Goal: Task Accomplishment & Management: Use online tool/utility

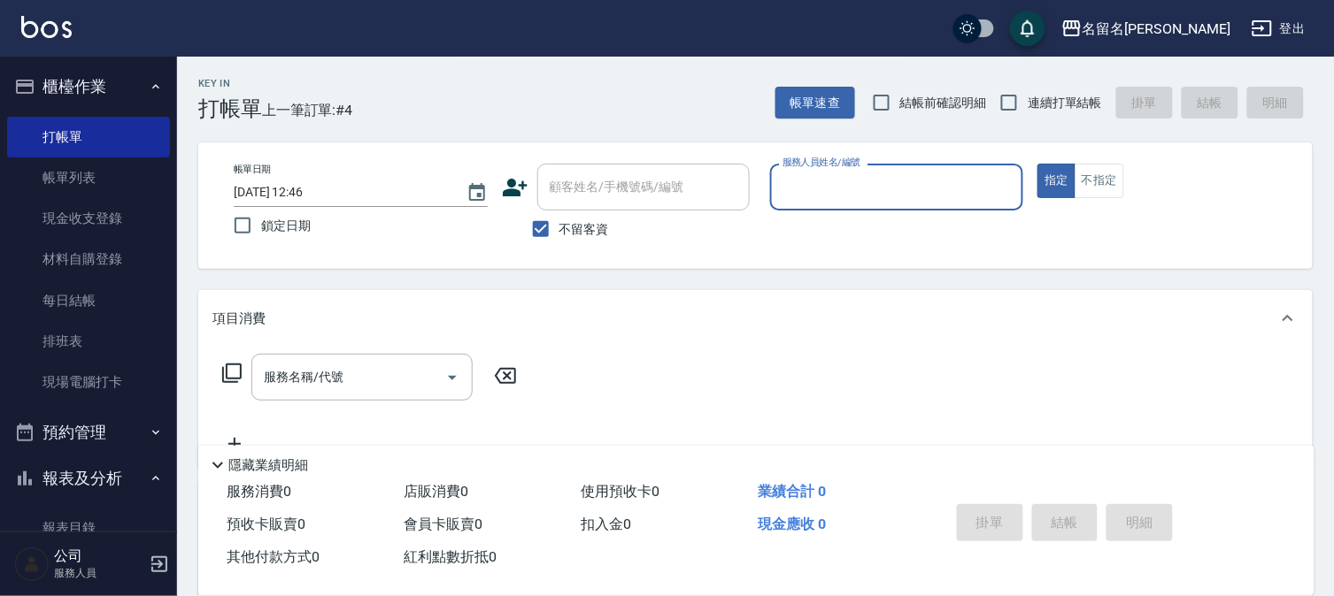
click at [896, 197] on input "服務人員姓名/編號" at bounding box center [897, 187] width 238 height 31
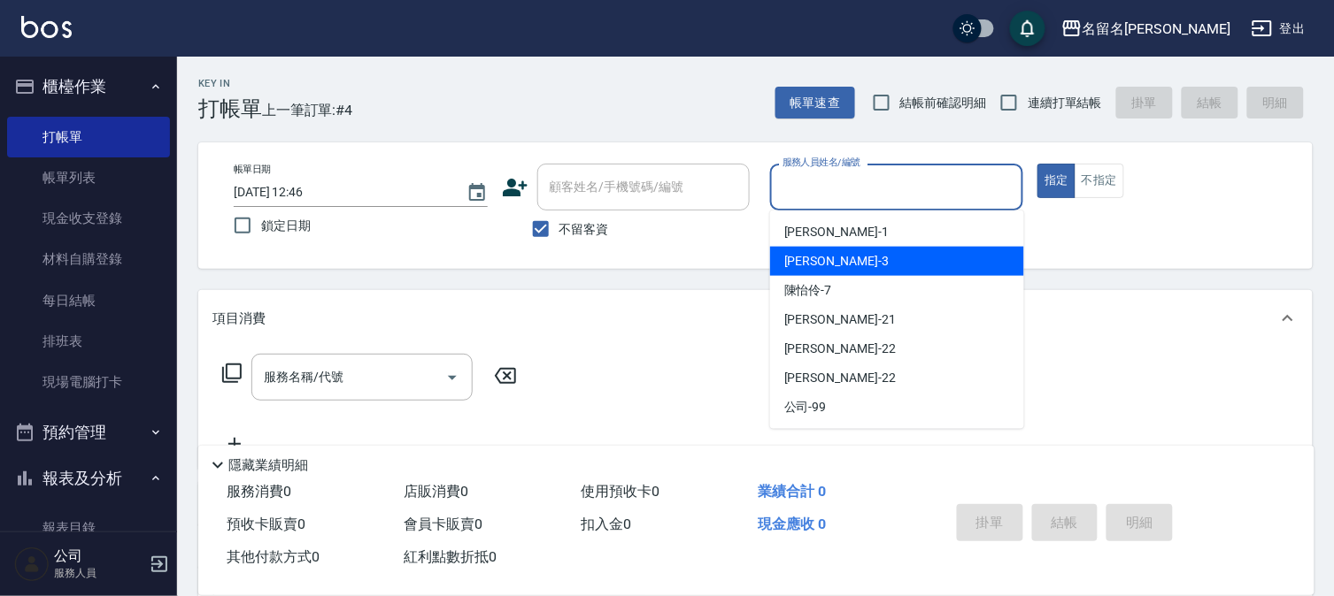
click at [852, 264] on div "[PERSON_NAME]-3" at bounding box center [897, 261] width 254 height 29
type input "[PERSON_NAME]-3"
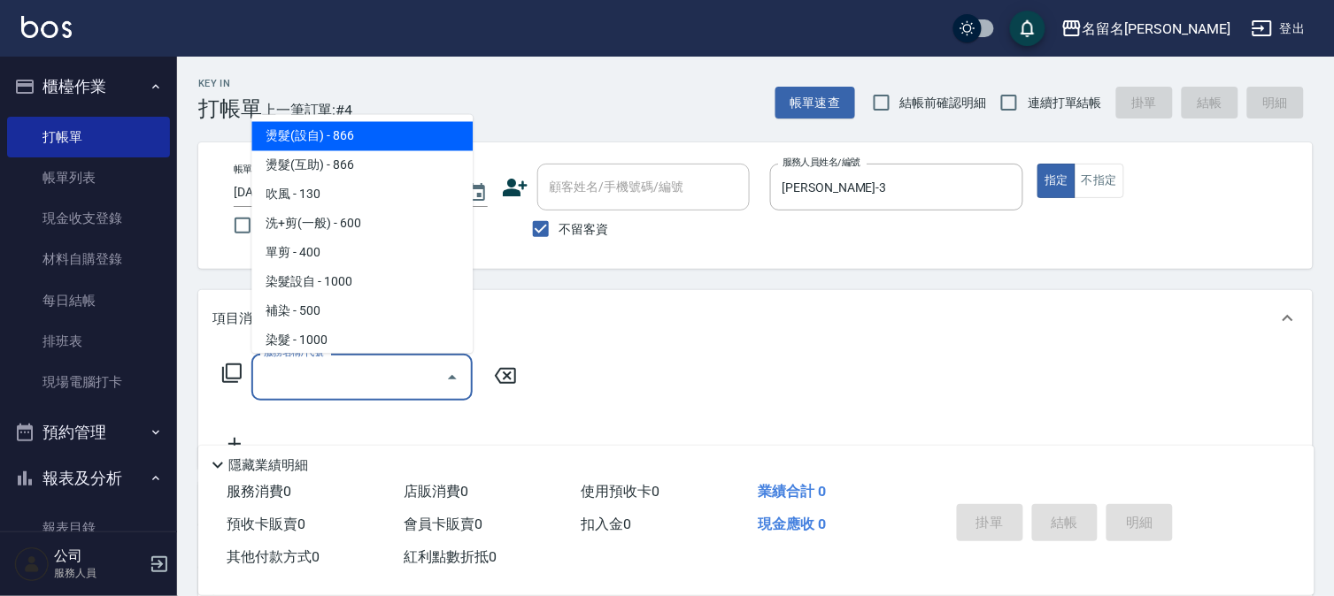
drag, startPoint x: 336, startPoint y: 373, endPoint x: 316, endPoint y: 355, distance: 27.6
click at [319, 359] on div "服務名稱/代號 服務名稱/代號" at bounding box center [361, 377] width 221 height 47
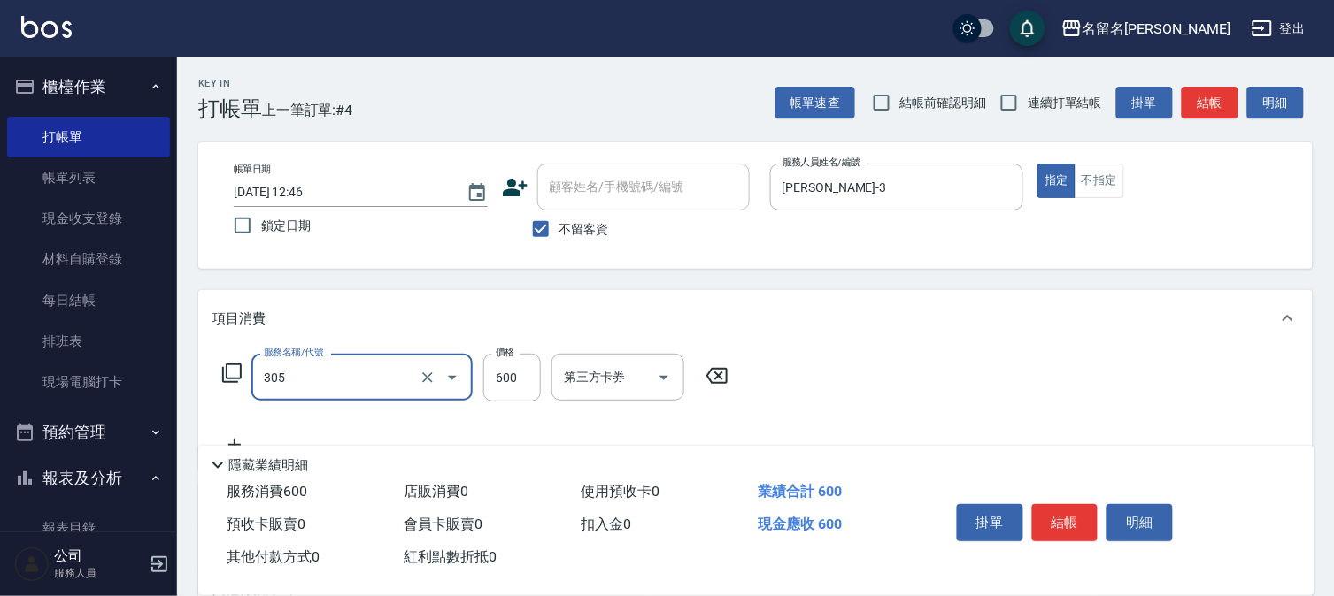
type input "洗+剪(一般)(305)"
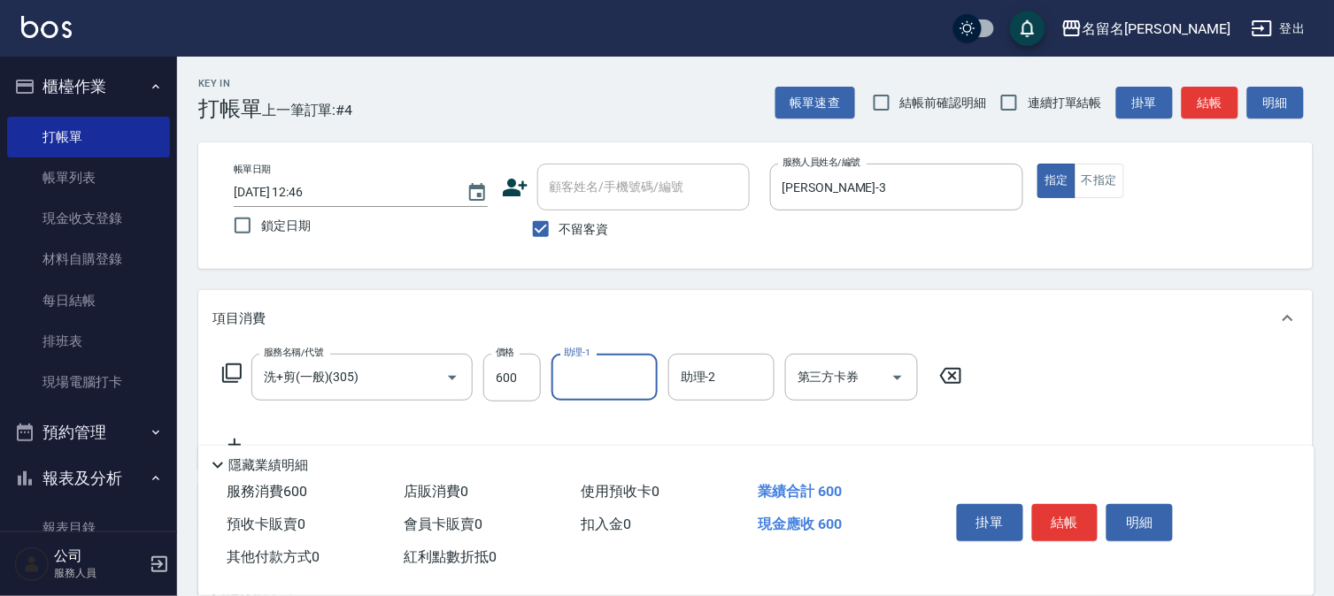
click at [590, 373] on input "助理-1" at bounding box center [604, 377] width 90 height 31
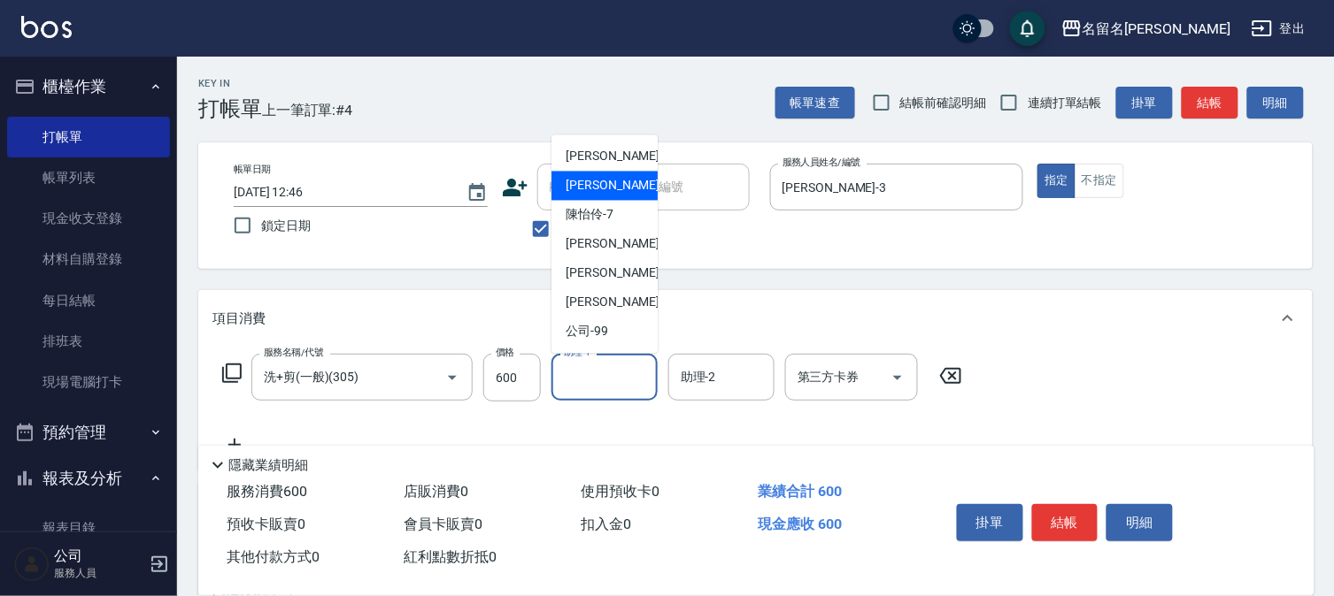
click at [627, 191] on div "[PERSON_NAME]-3" at bounding box center [604, 186] width 106 height 29
type input "[PERSON_NAME]-3"
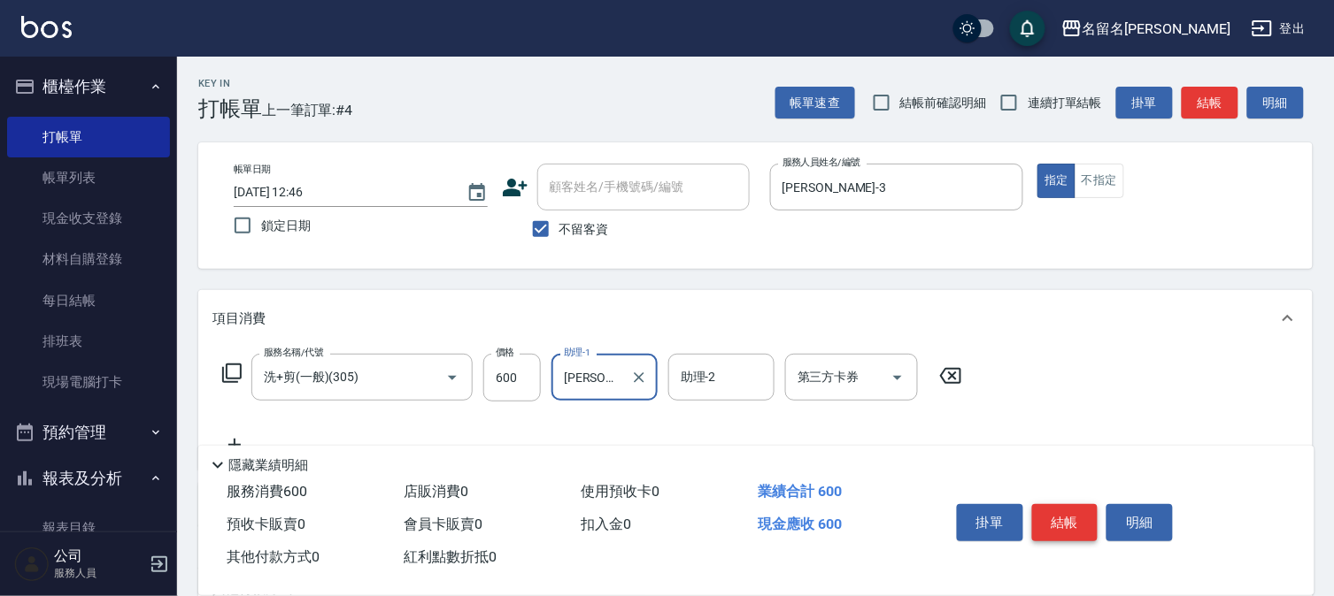
click at [1059, 523] on button "結帳" at bounding box center [1065, 522] width 66 height 37
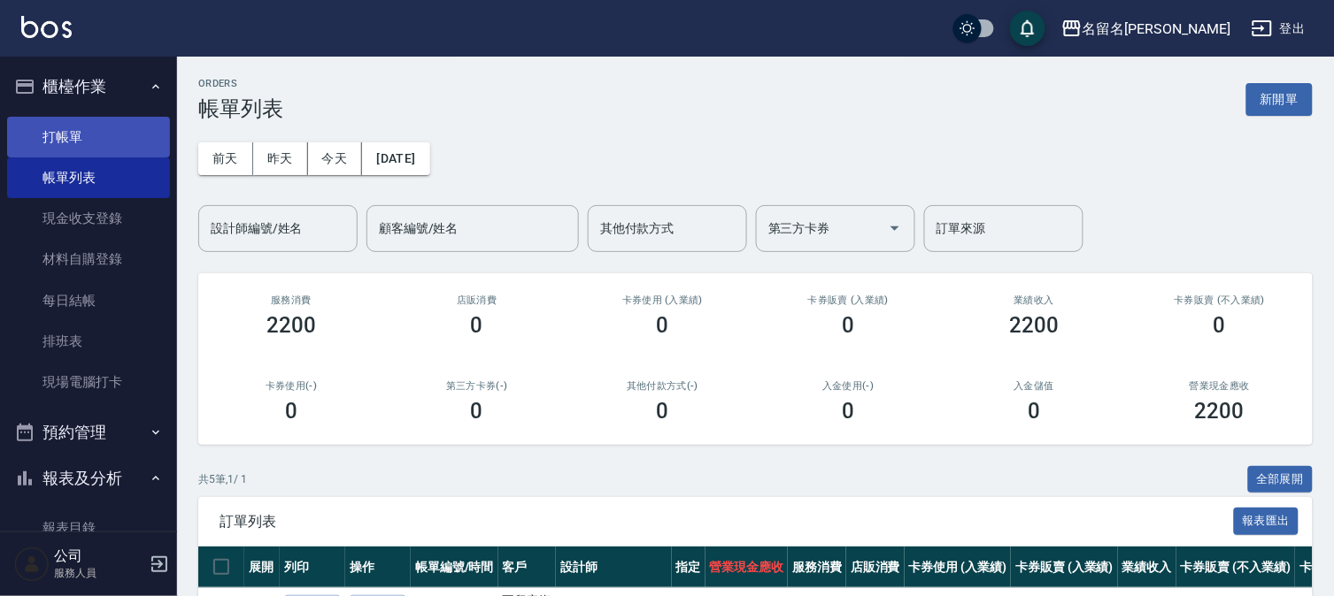
click at [81, 140] on link "打帳單" at bounding box center [88, 137] width 163 height 41
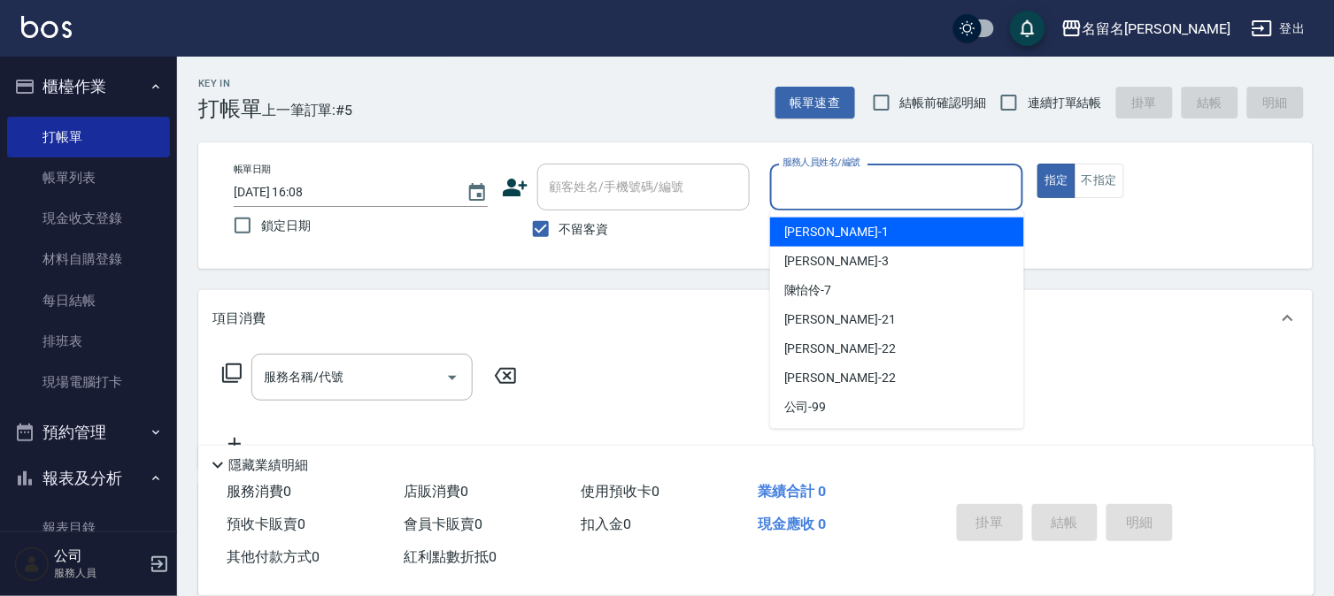
click at [894, 179] on input "服務人員姓名/編號" at bounding box center [897, 187] width 238 height 31
click at [837, 235] on div "[PERSON_NAME]-1" at bounding box center [897, 232] width 254 height 29
type input "[PERSON_NAME]-1"
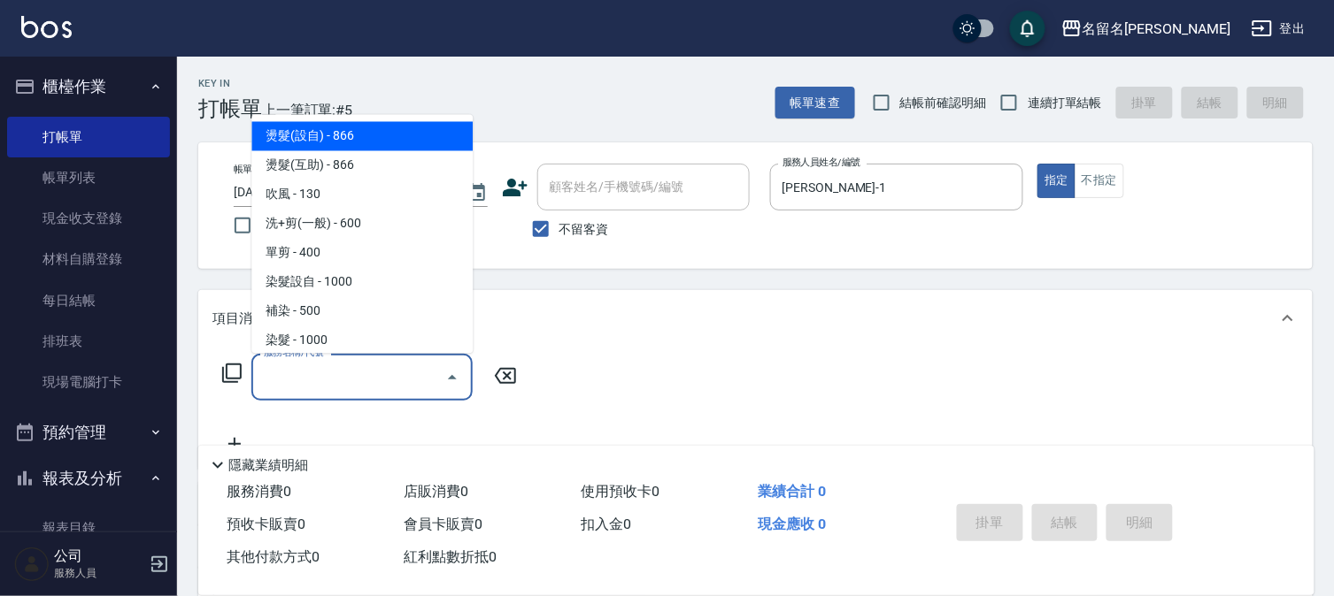
click at [289, 379] on input "服務名稱/代號" at bounding box center [348, 377] width 179 height 31
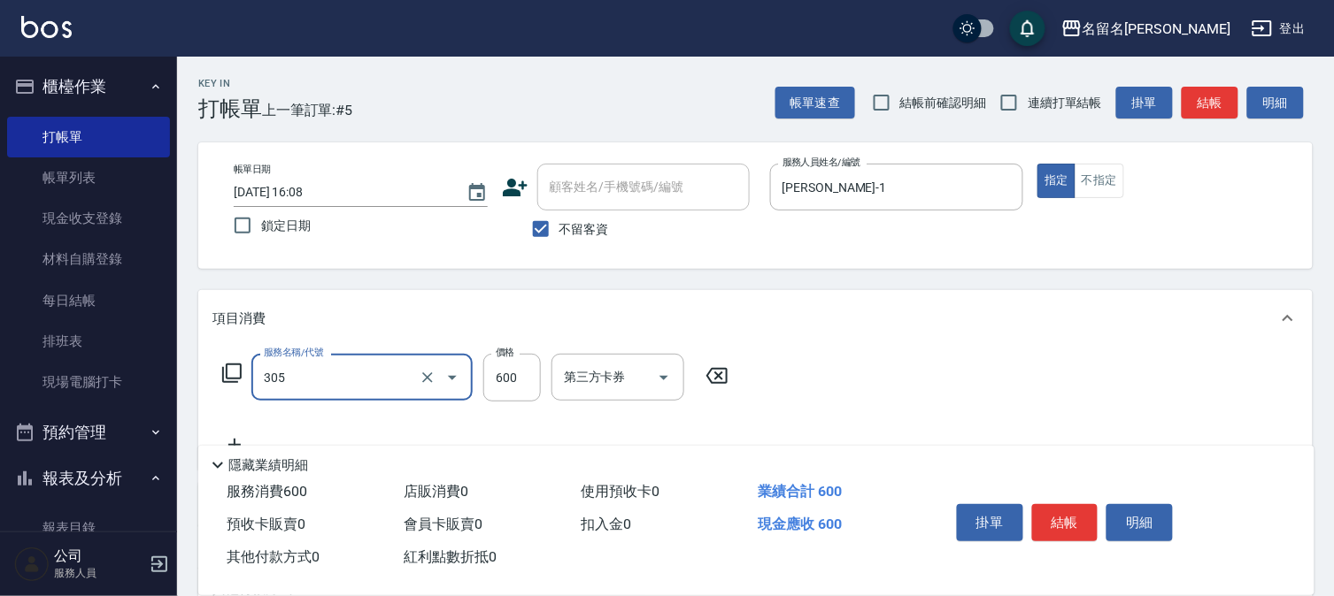
type input "洗+剪(一般)(305)"
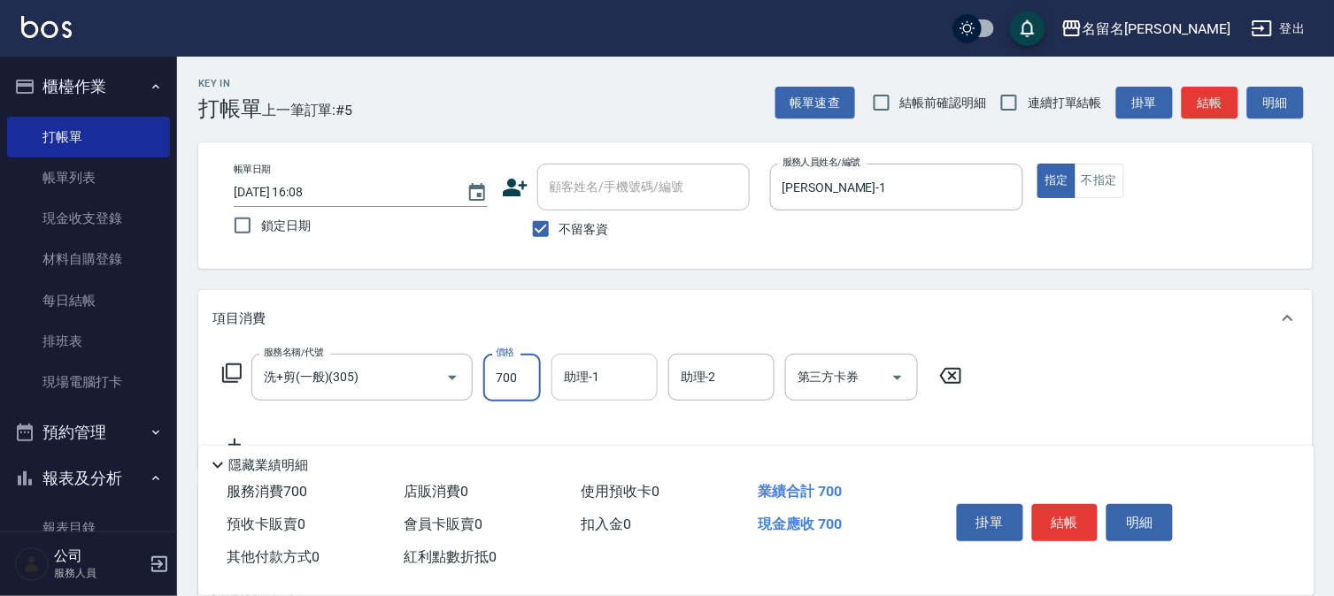
type input "700"
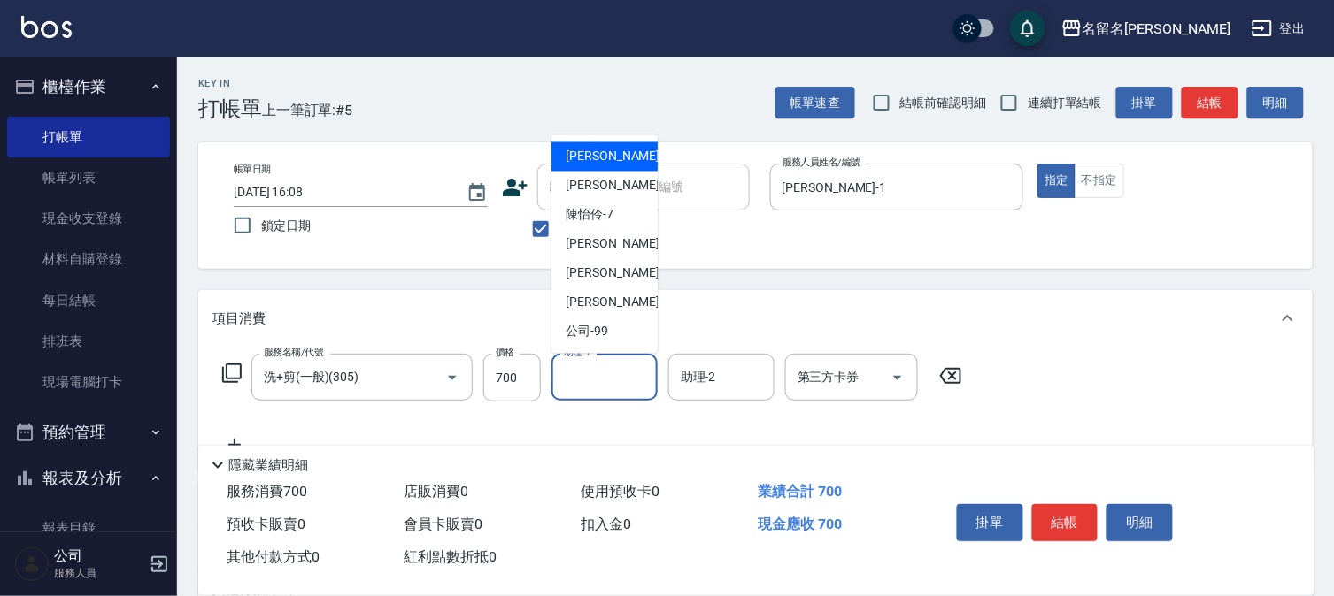
click at [568, 381] on input "助理-1" at bounding box center [604, 377] width 90 height 31
click at [639, 183] on div "[PERSON_NAME]-3" at bounding box center [604, 186] width 106 height 29
type input "[PERSON_NAME]-3"
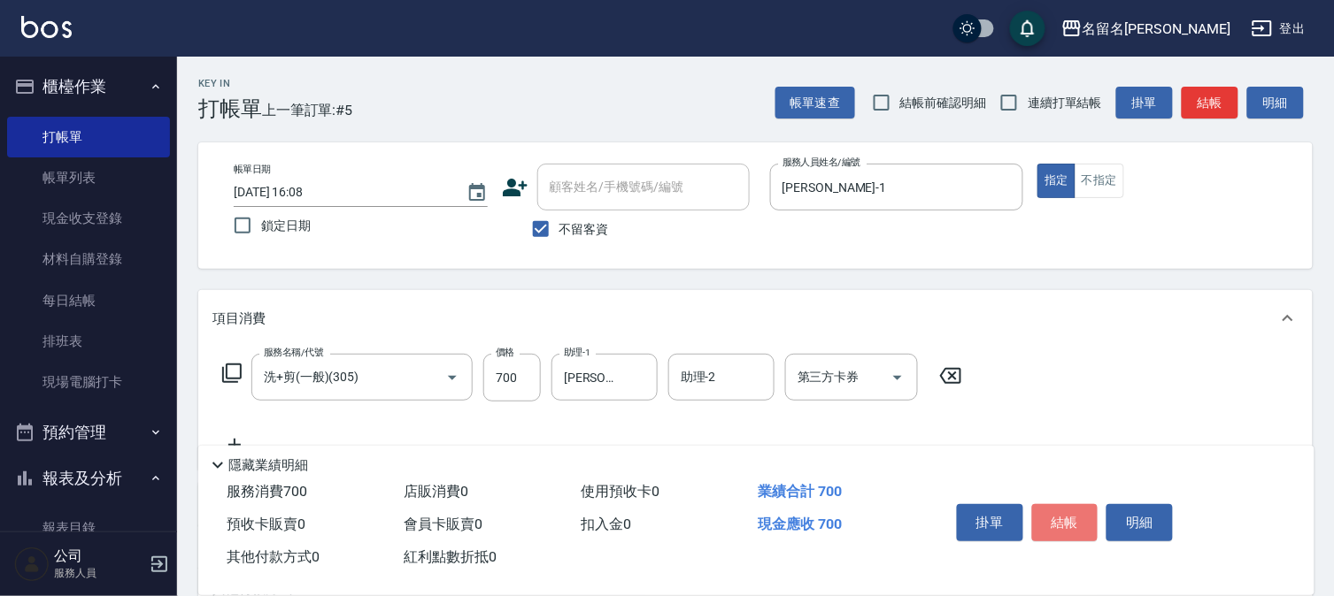
click at [1053, 507] on button "結帳" at bounding box center [1065, 522] width 66 height 37
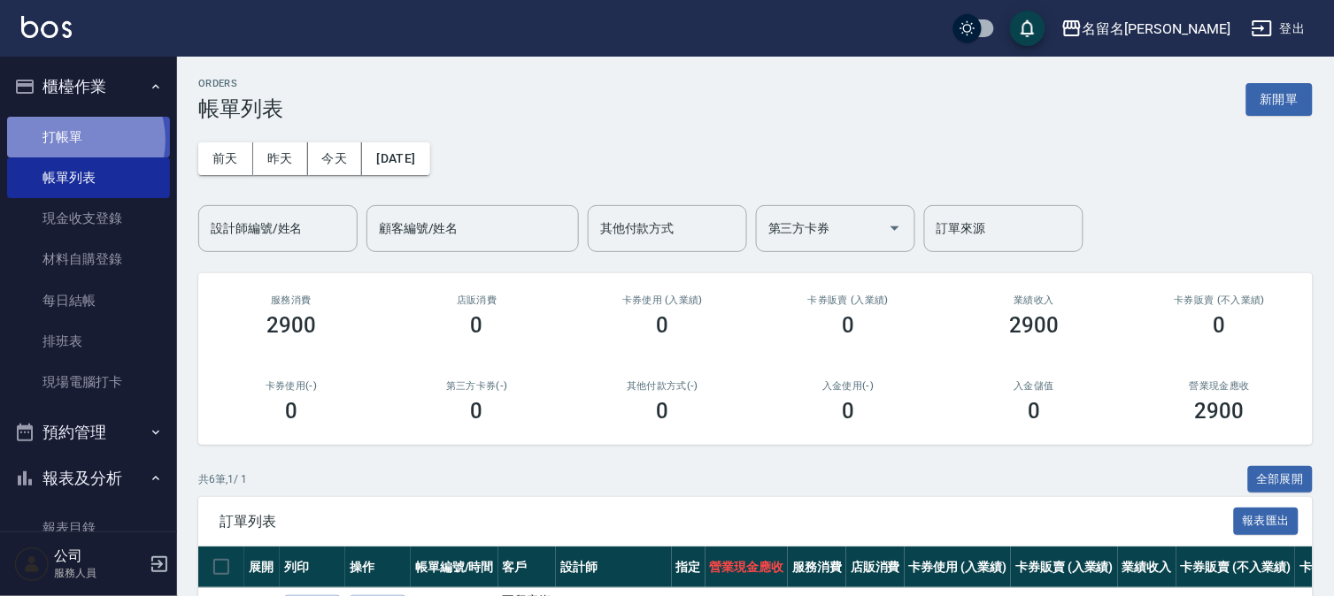
click at [73, 140] on link "打帳單" at bounding box center [88, 137] width 163 height 41
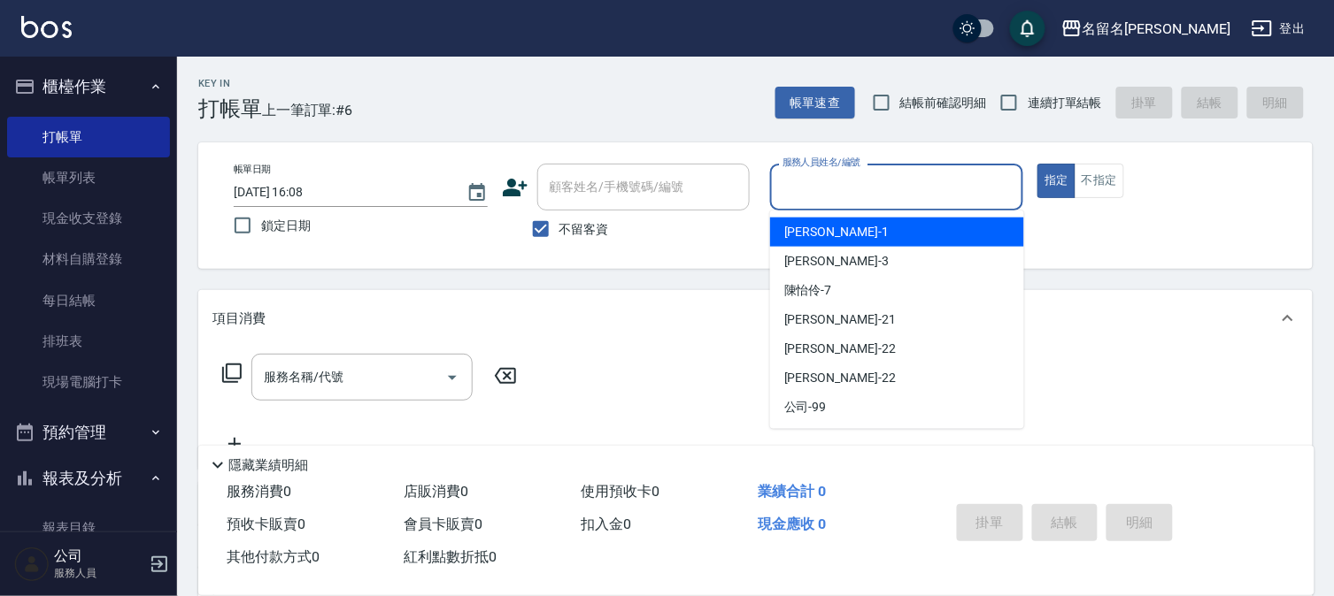
click at [817, 196] on input "服務人員姓名/編號" at bounding box center [897, 187] width 238 height 31
click at [804, 235] on span "[PERSON_NAME]-1" at bounding box center [836, 232] width 104 height 19
type input "[PERSON_NAME]-1"
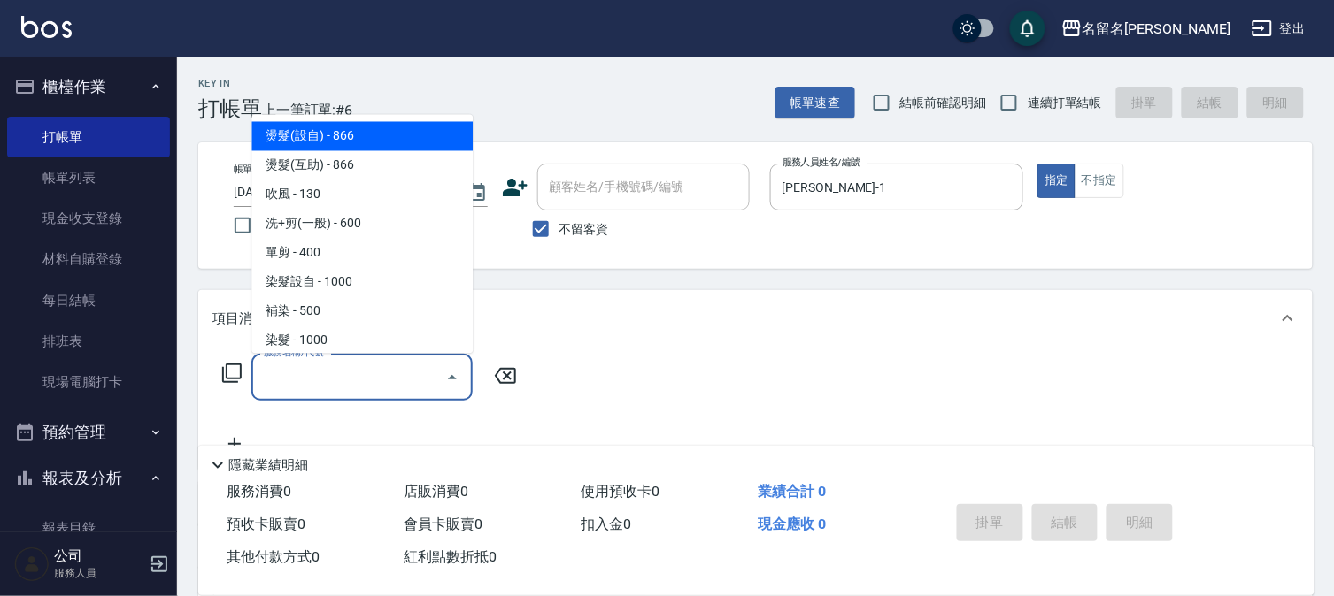
click at [408, 387] on input "服務名稱/代號" at bounding box center [348, 377] width 179 height 31
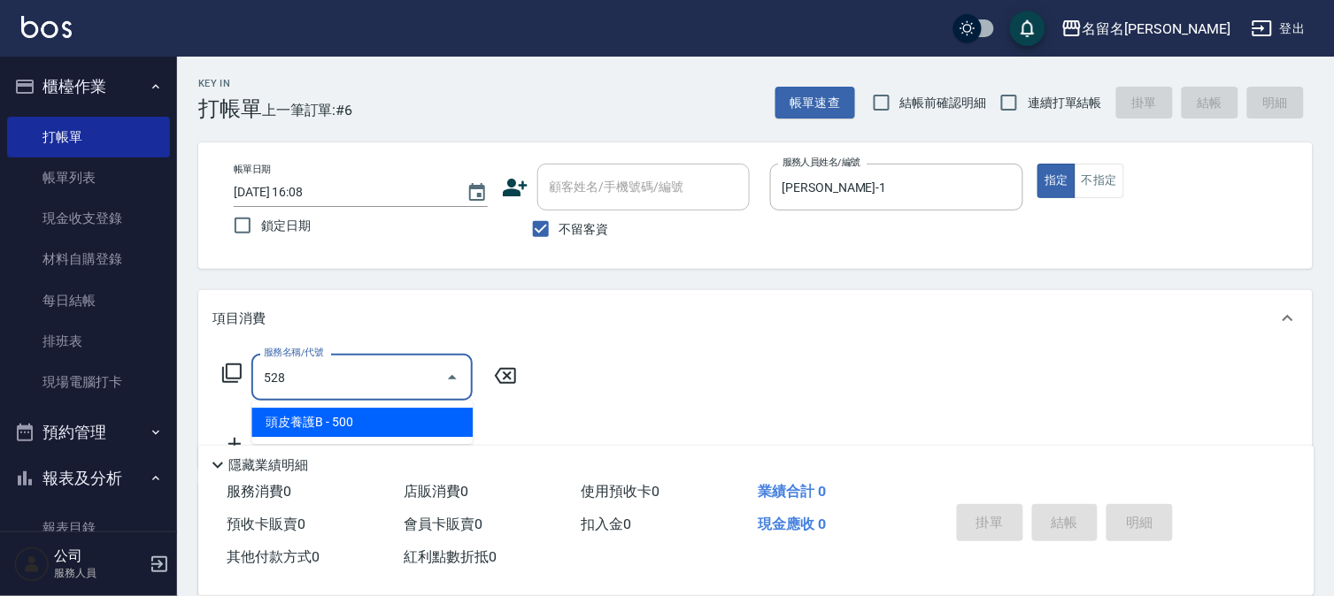
type input "頭皮養護B(528)"
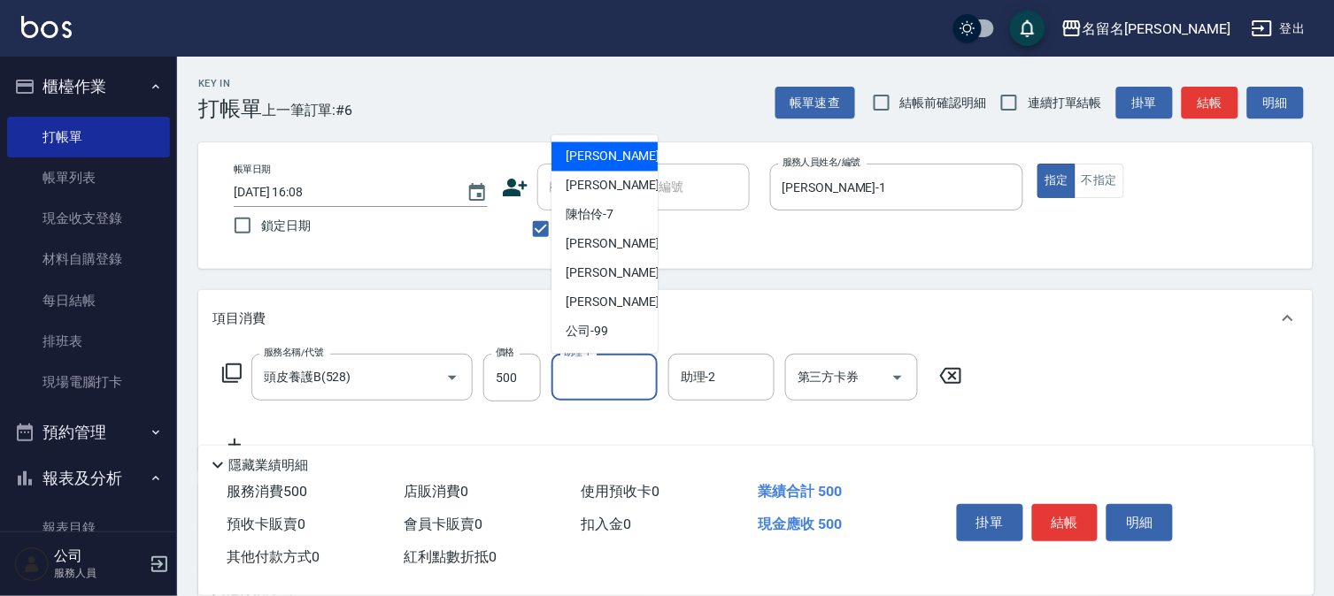
click at [635, 375] on input "助理-1" at bounding box center [604, 377] width 90 height 31
click at [643, 192] on div "[PERSON_NAME]-3" at bounding box center [604, 186] width 106 height 29
type input "[PERSON_NAME]-3"
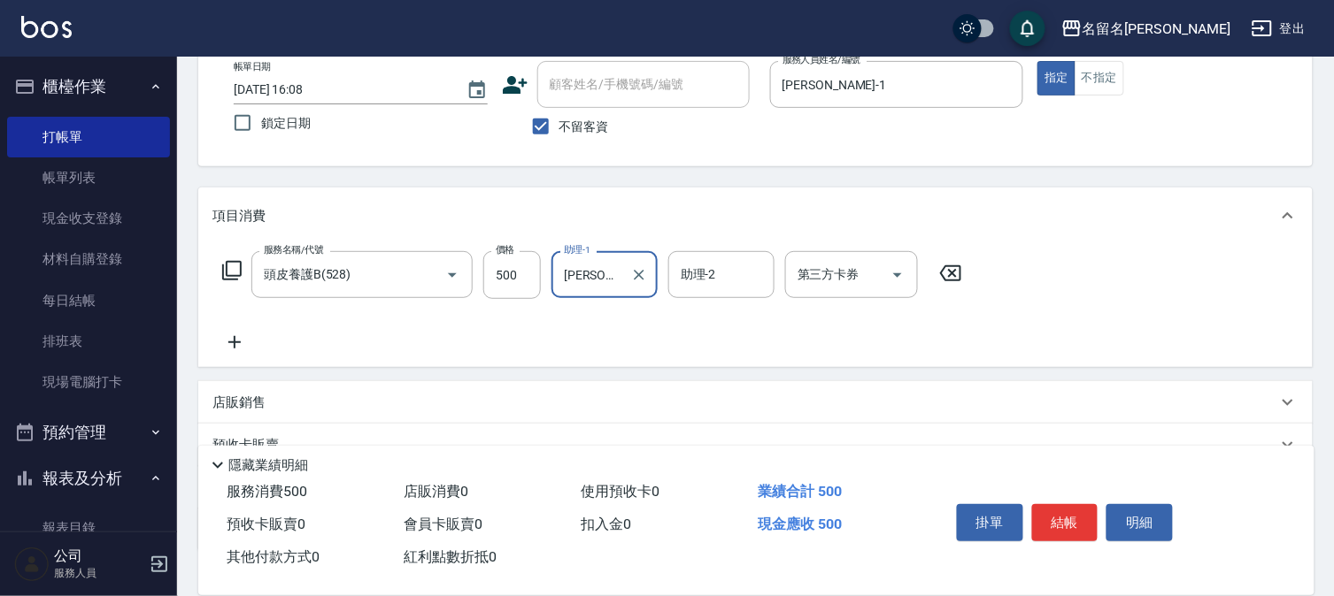
scroll to position [196, 0]
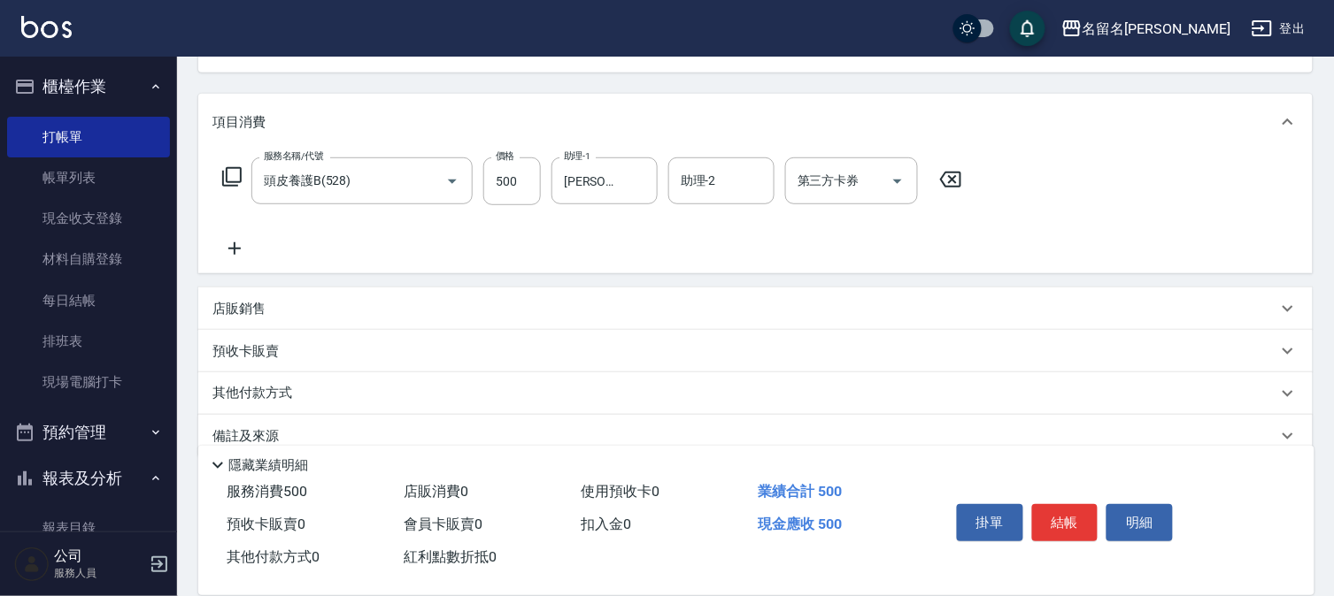
click at [237, 245] on icon at bounding box center [234, 248] width 44 height 21
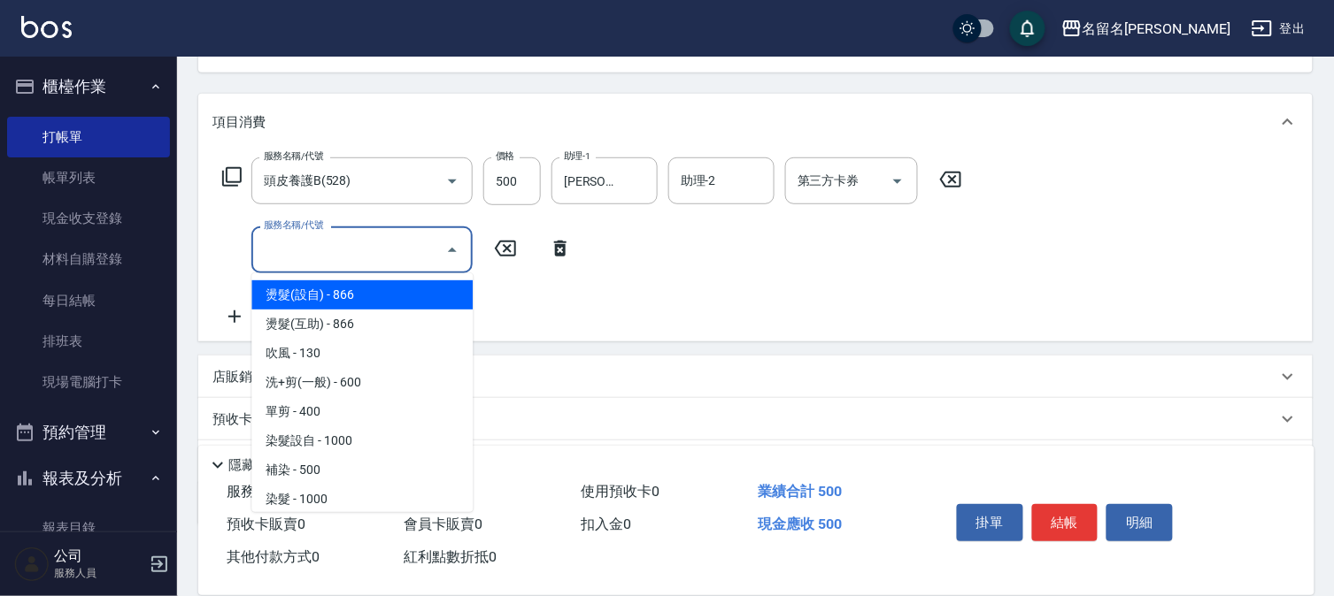
click at [299, 248] on input "服務名稱/代號" at bounding box center [348, 250] width 179 height 31
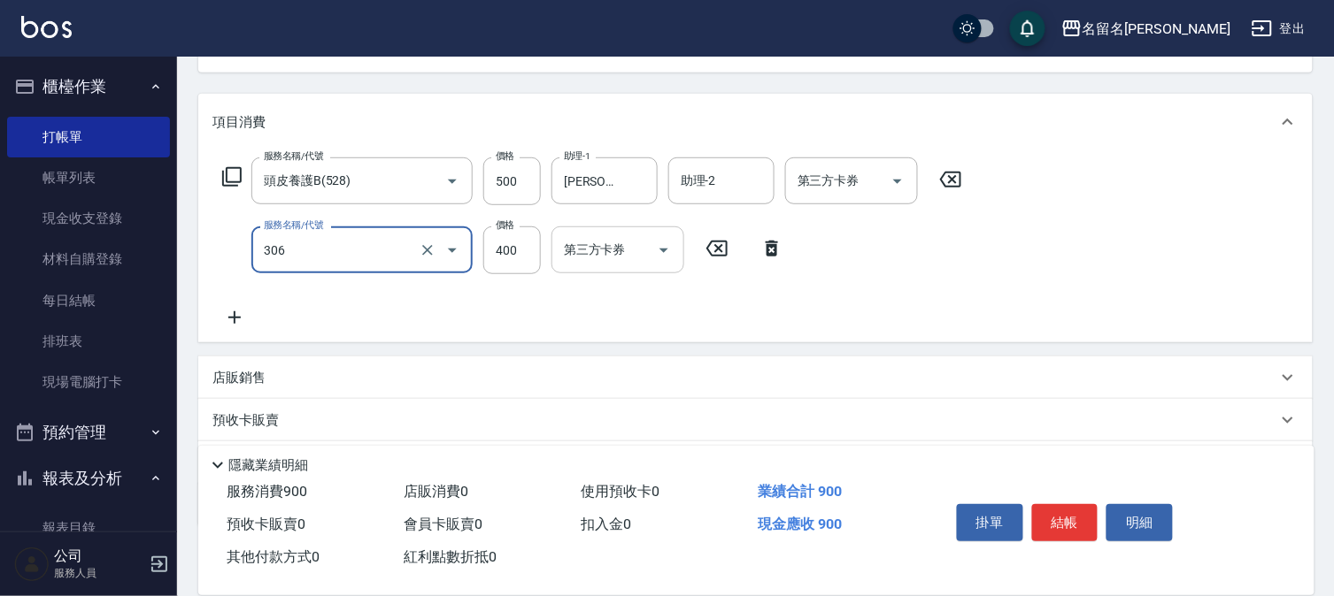
type input "單剪(306)"
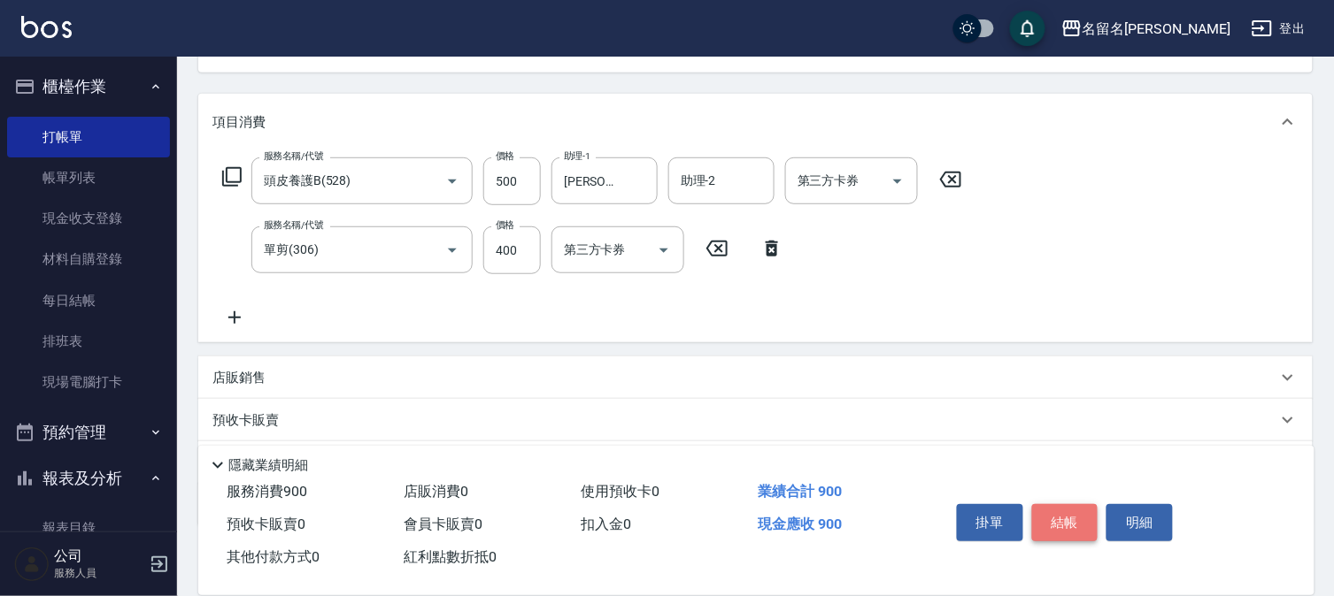
click at [1064, 524] on button "結帳" at bounding box center [1065, 522] width 66 height 37
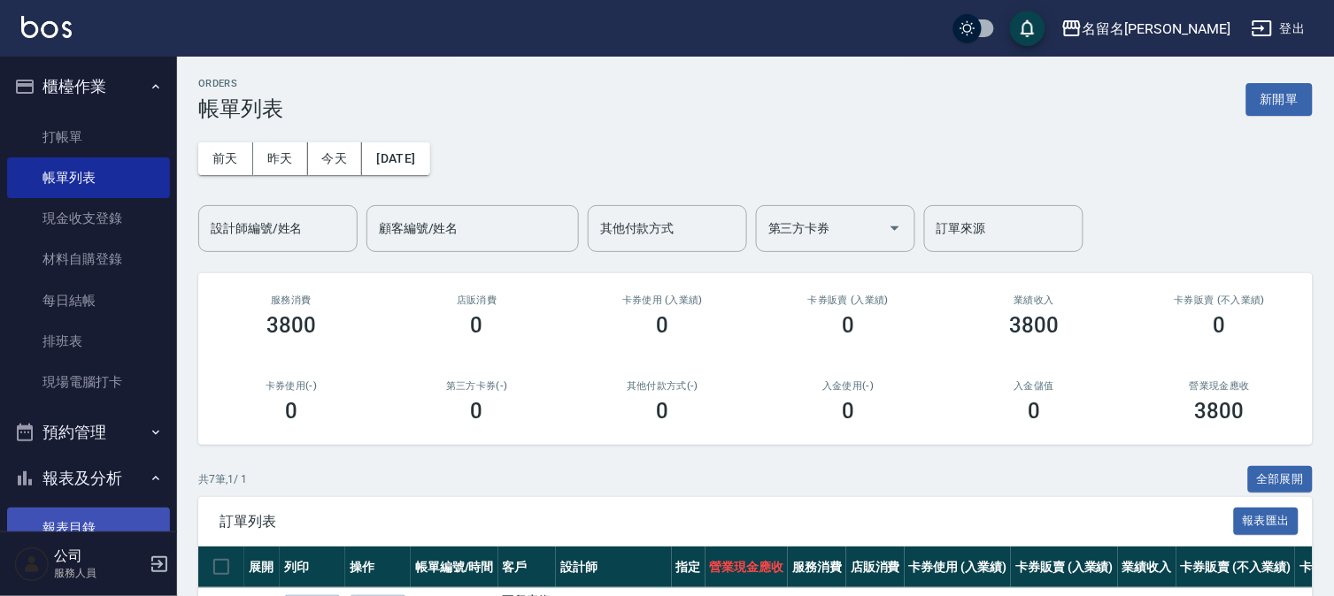
click at [112, 508] on link "報表目錄" at bounding box center [88, 528] width 163 height 41
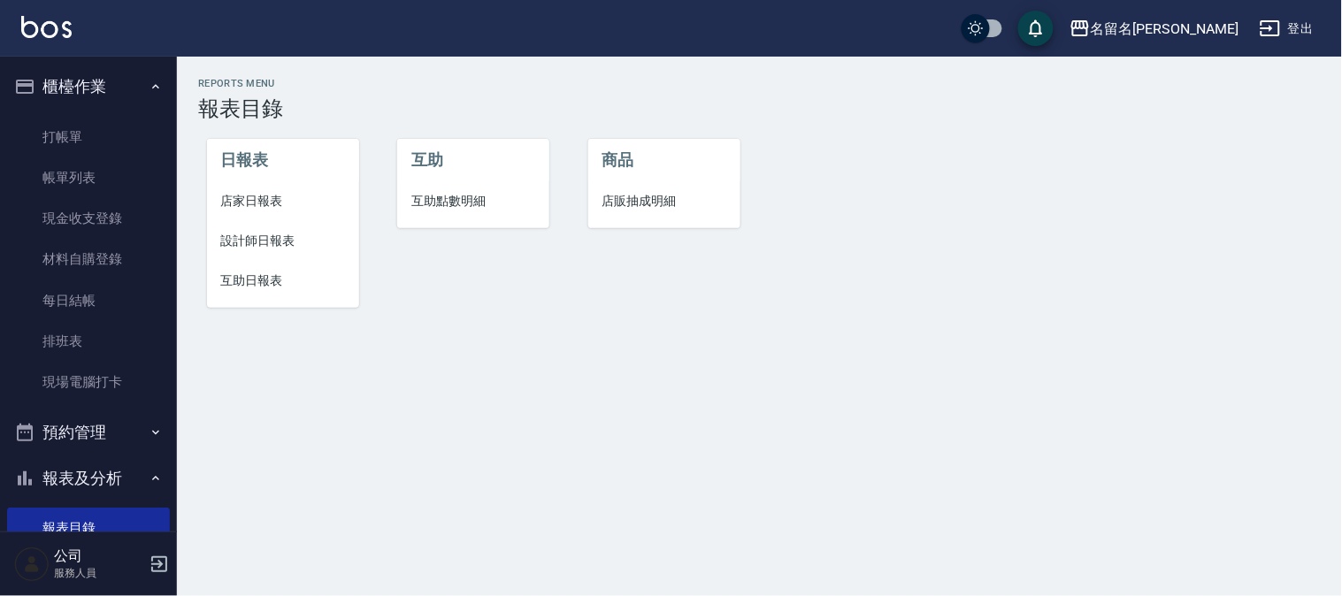
click at [286, 245] on span "設計師日報表" at bounding box center [283, 241] width 124 height 19
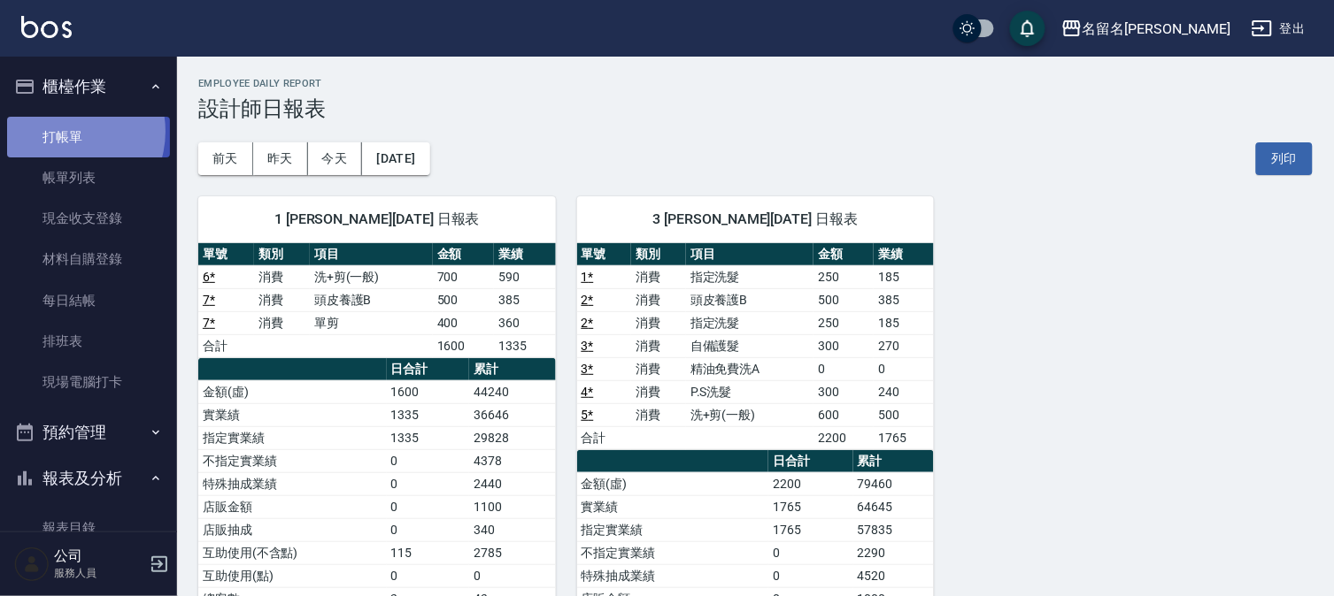
click at [74, 127] on link "打帳單" at bounding box center [88, 137] width 163 height 41
